Goal: Transaction & Acquisition: Purchase product/service

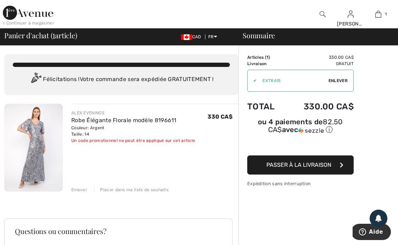
click at [305, 167] on span "Passer à la livraison" at bounding box center [298, 165] width 65 height 7
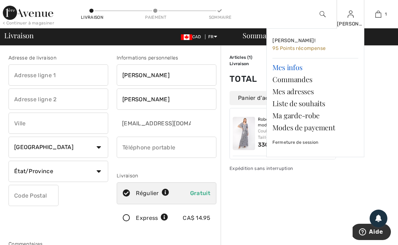
click at [294, 68] on link "Mes infos" at bounding box center [315, 67] width 86 height 12
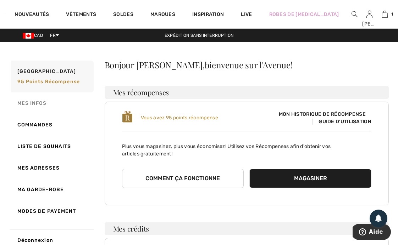
click at [38, 105] on link "Mes infos" at bounding box center [51, 103] width 84 height 22
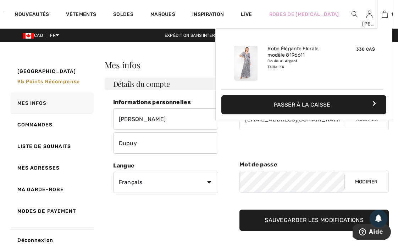
click at [374, 102] on icon "button" at bounding box center [374, 104] width 4 height 6
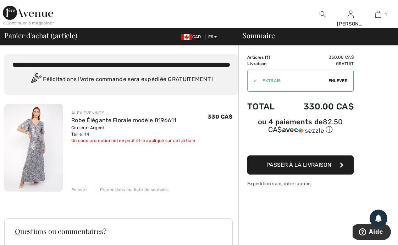
click at [341, 167] on icon "button" at bounding box center [341, 165] width 4 height 6
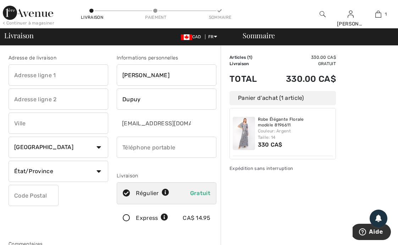
click at [106, 77] on input "text" at bounding box center [59, 74] width 100 height 21
type input "1106"
type input "John-F.-Kennedy"
type input "Terrebonne"
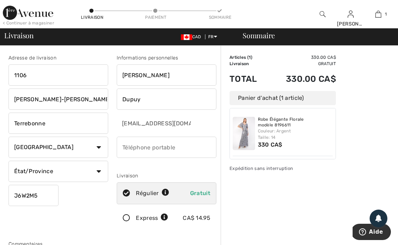
type input "J6W2M5"
type input "4504718601"
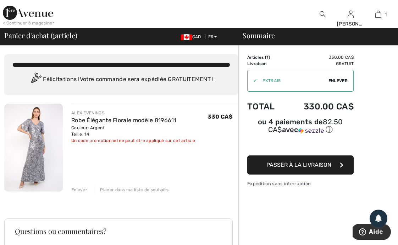
click at [79, 190] on div "Enlever" at bounding box center [79, 190] width 16 height 6
